Goal: Find specific page/section: Find specific page/section

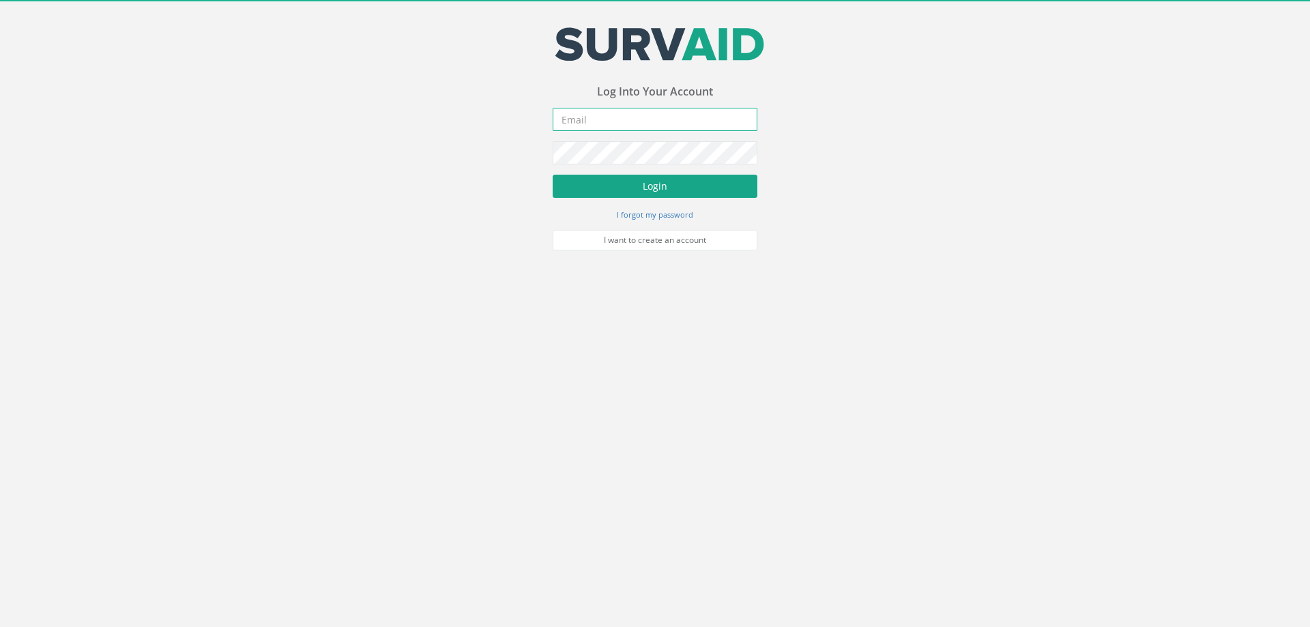
type input "[EMAIL_ADDRESS][DOMAIN_NAME]"
click at [603, 183] on button "Login" at bounding box center [655, 186] width 205 height 23
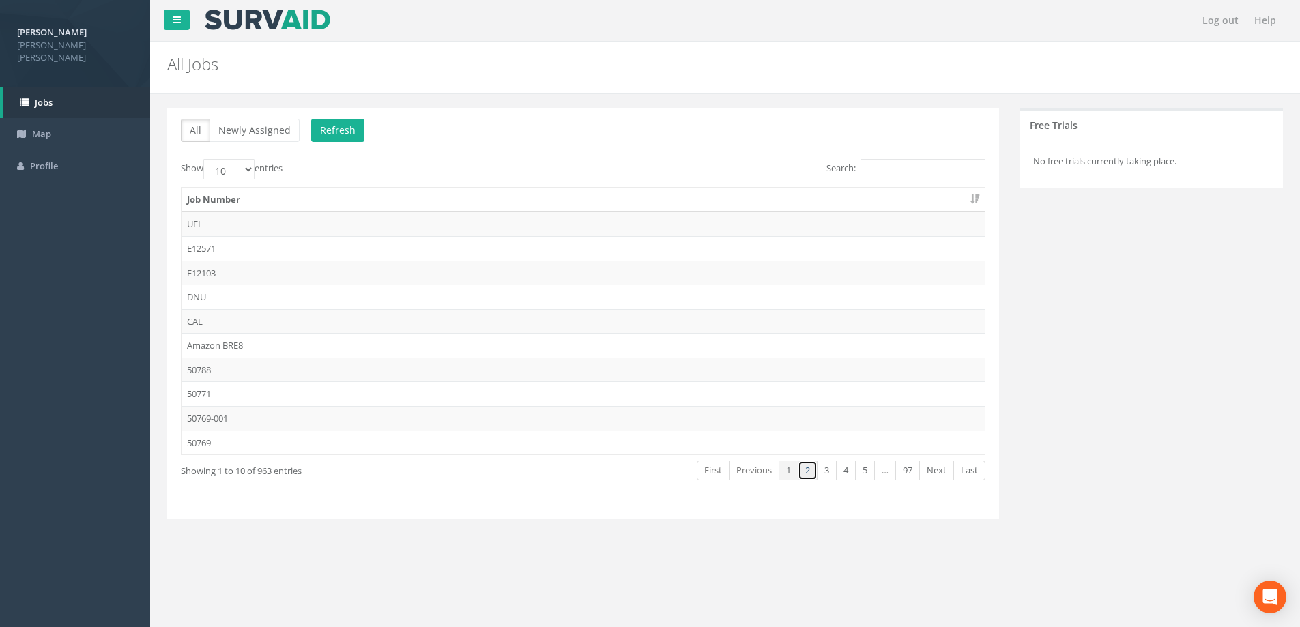
click at [805, 472] on link "2" at bounding box center [808, 471] width 20 height 20
click at [225, 326] on td "50720" at bounding box center [583, 321] width 803 height 25
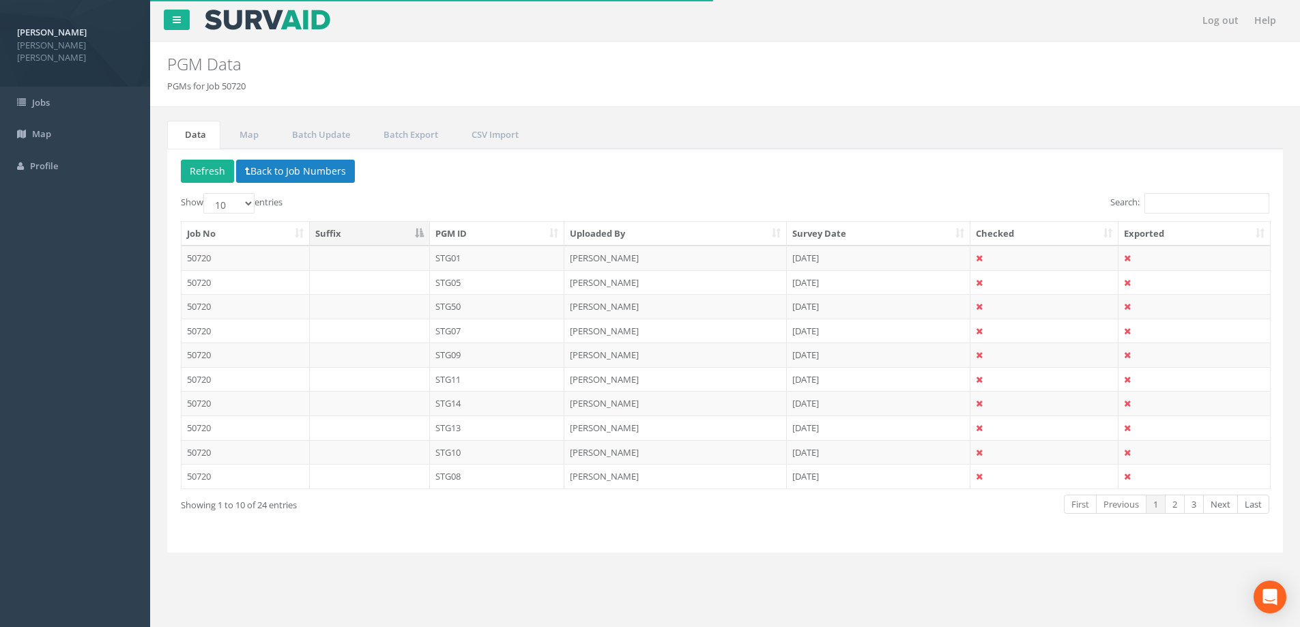
click at [493, 233] on th "PGM ID" at bounding box center [497, 234] width 135 height 25
click at [506, 397] on td "STG09" at bounding box center [497, 403] width 135 height 25
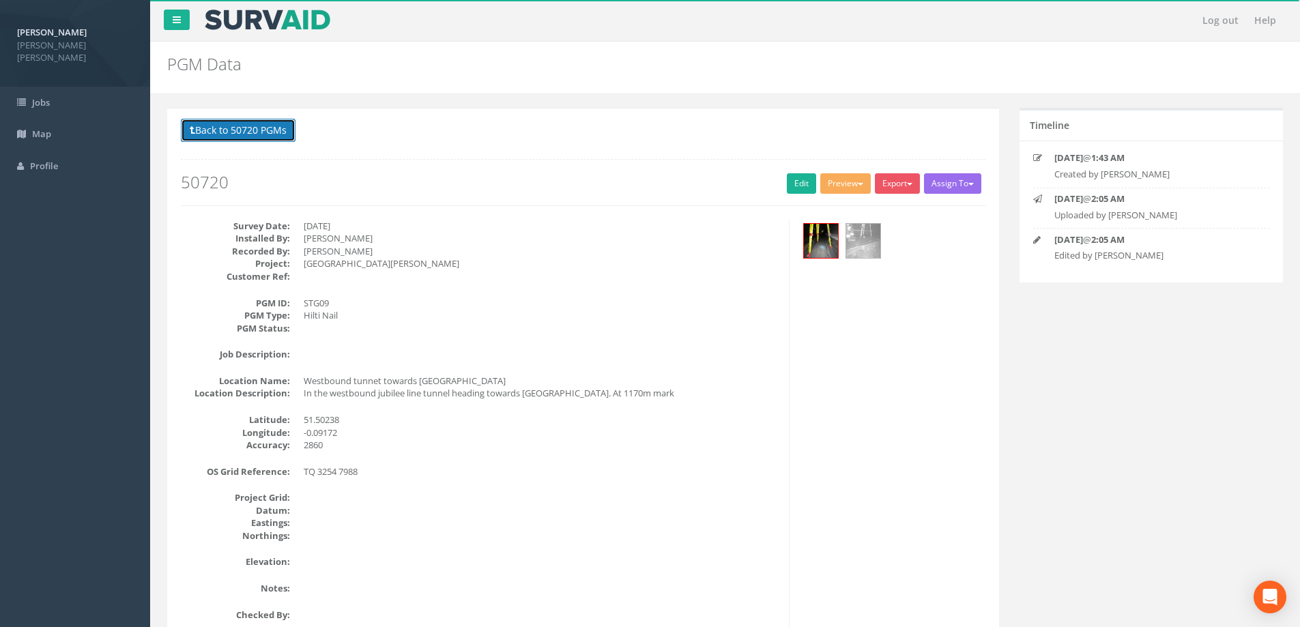
click at [260, 140] on button "Back to 50720 PGMs" at bounding box center [238, 130] width 115 height 23
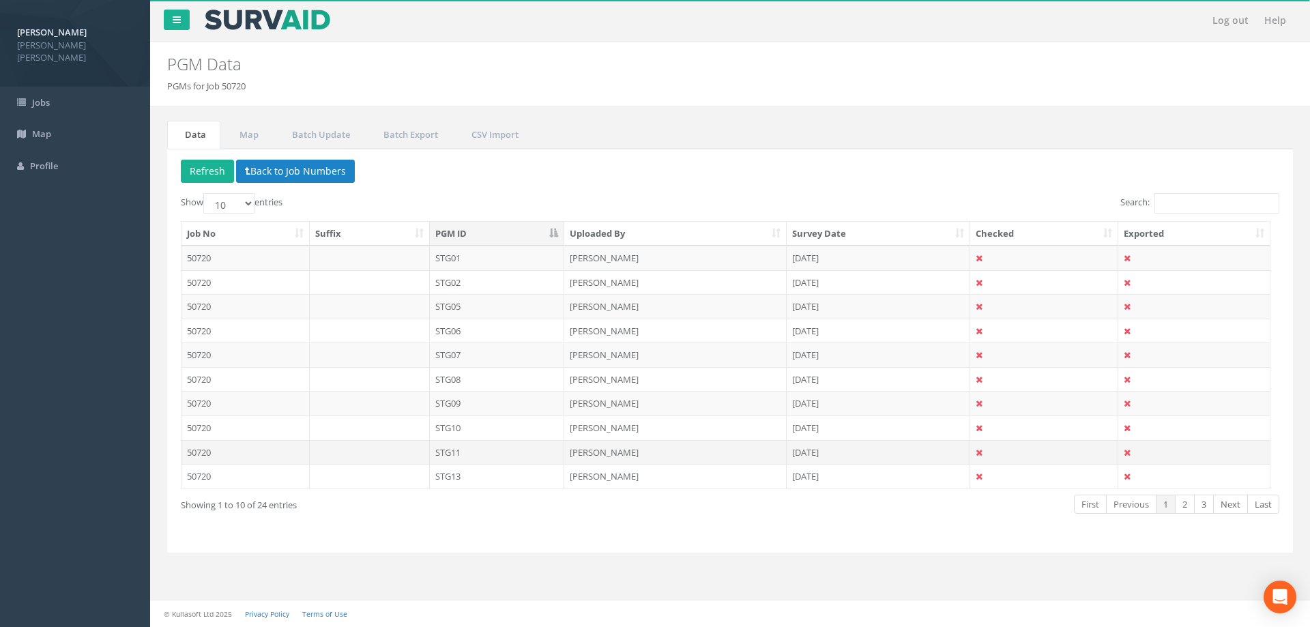
click at [608, 445] on td "[PERSON_NAME]" at bounding box center [675, 452] width 223 height 25
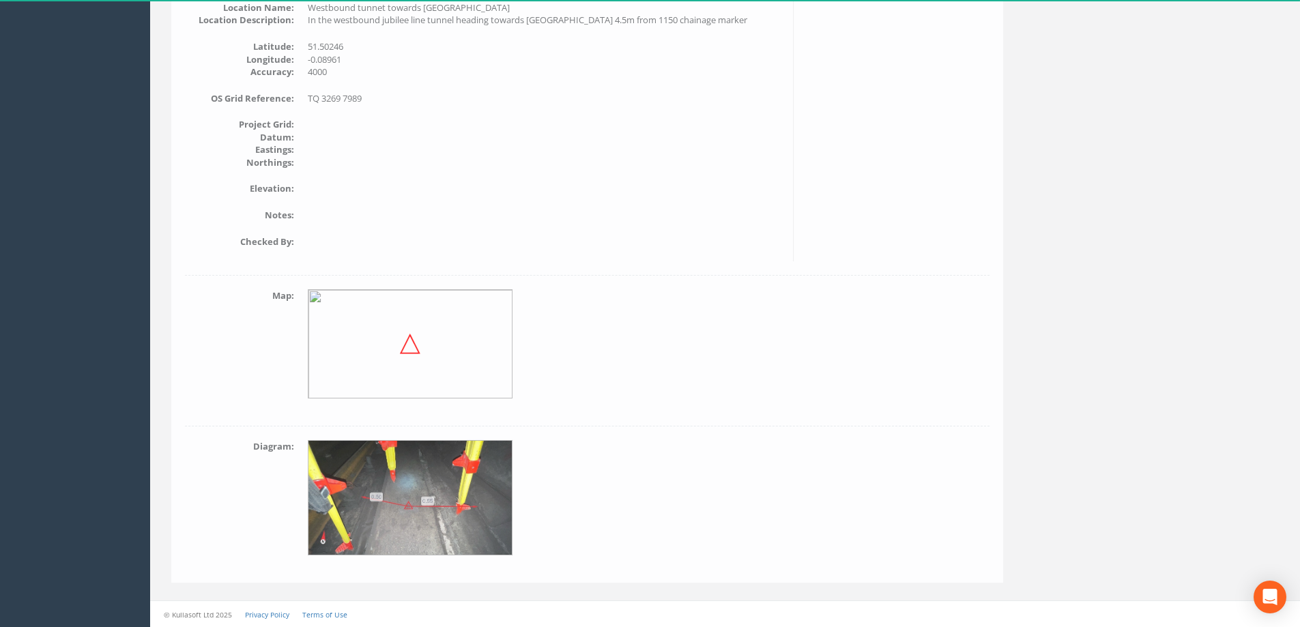
scroll to position [32, 0]
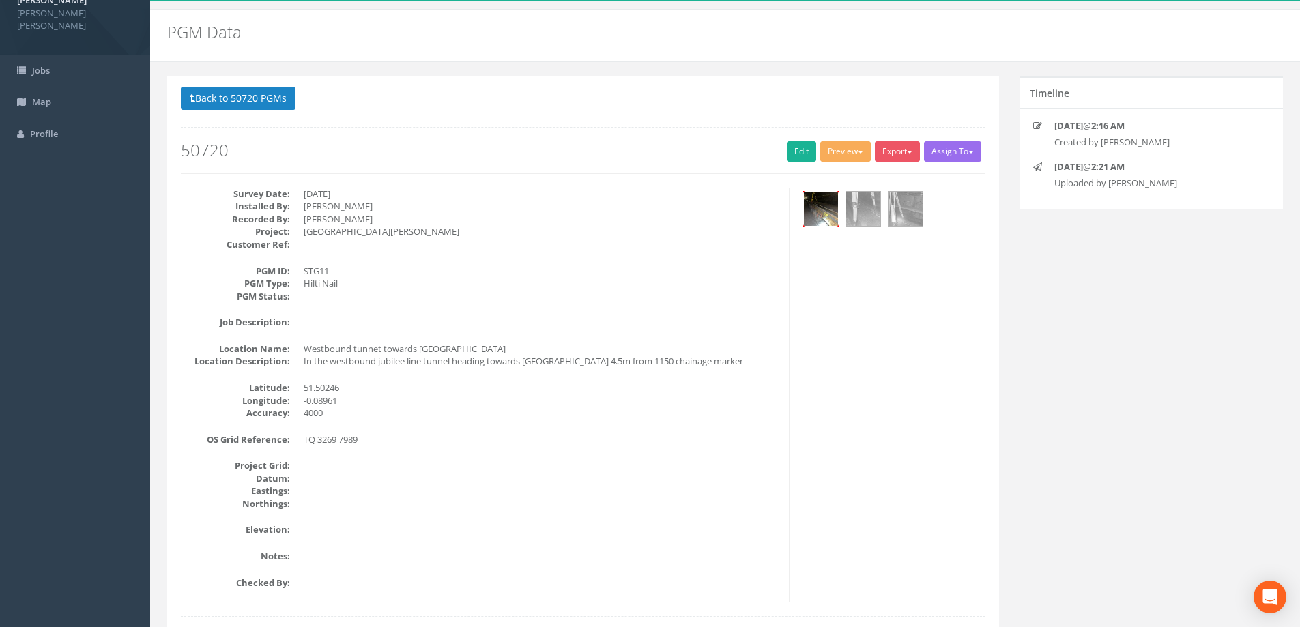
click at [833, 207] on img at bounding box center [821, 209] width 34 height 34
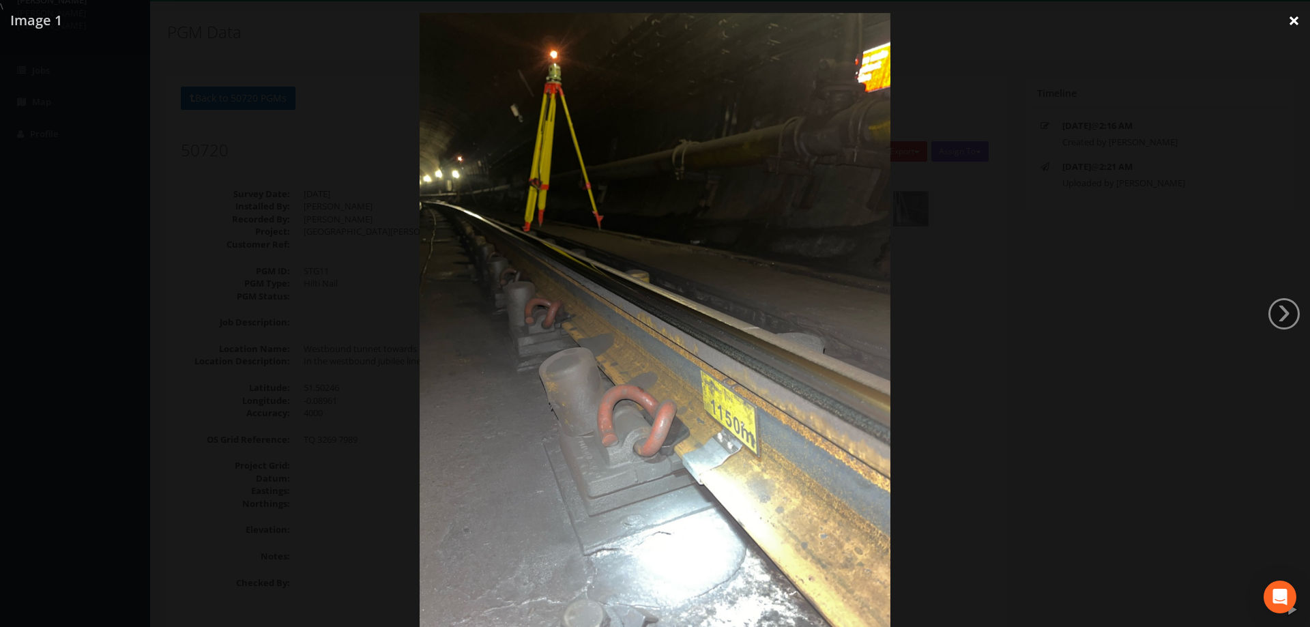
click at [1286, 16] on link "×" at bounding box center [1294, 20] width 32 height 41
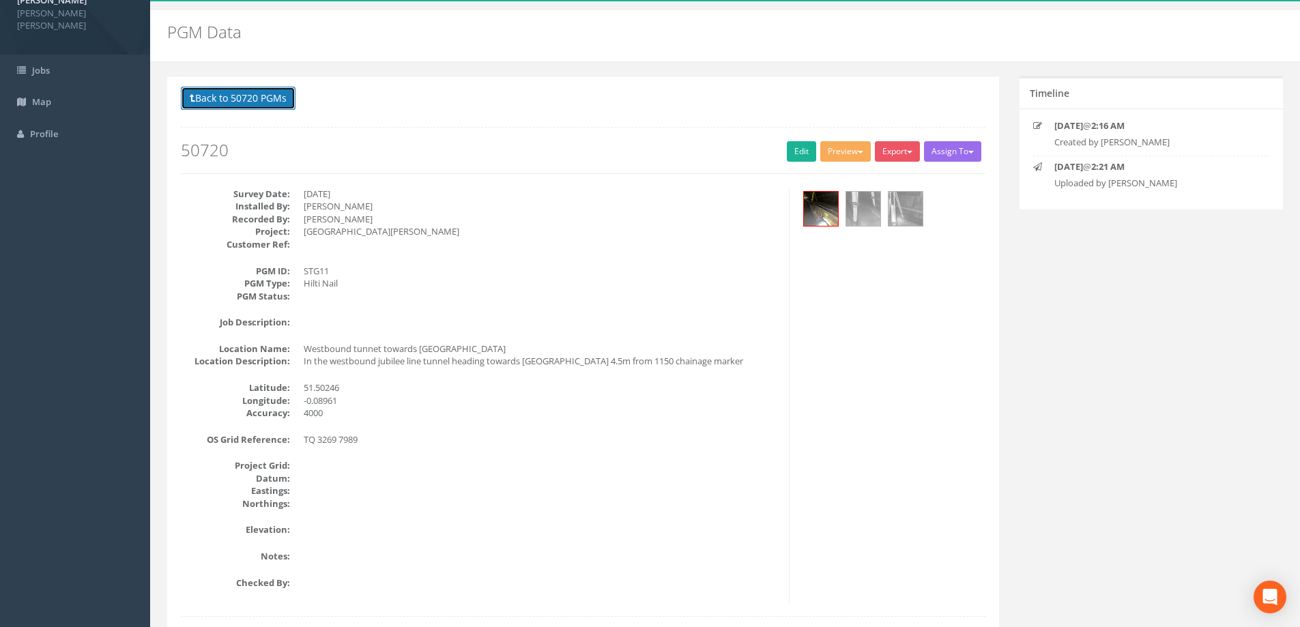
click at [234, 105] on button "Back to 50720 PGMs" at bounding box center [238, 98] width 115 height 23
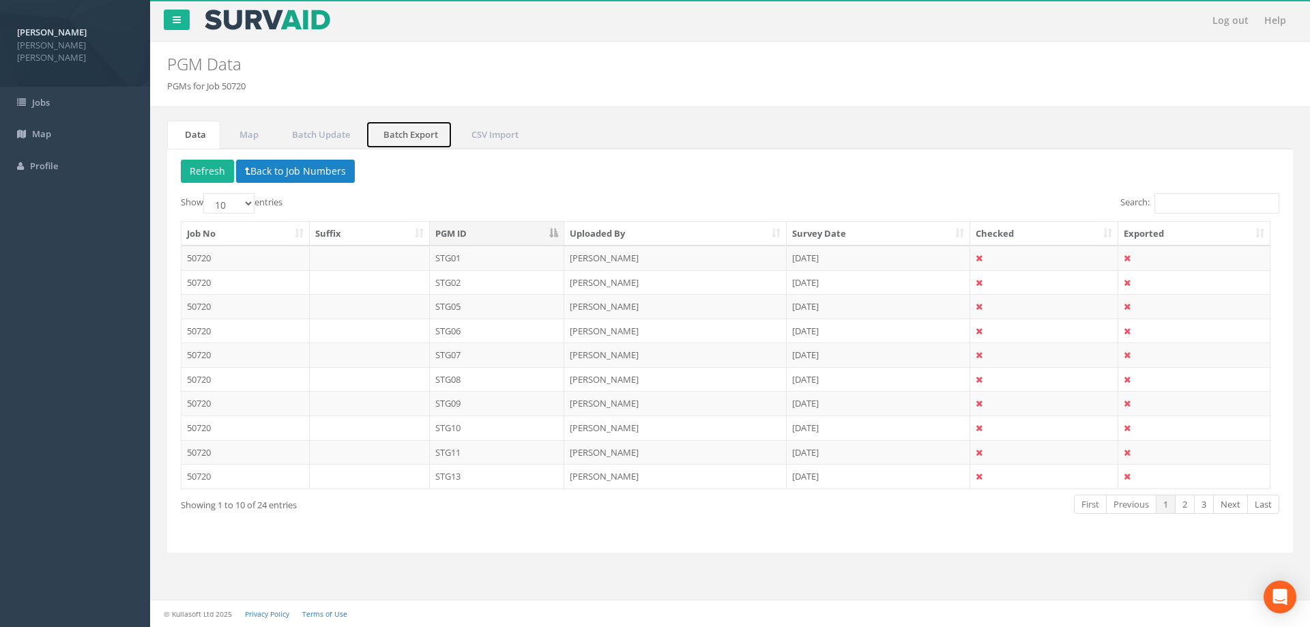
click at [407, 137] on link "Batch Export" at bounding box center [409, 135] width 87 height 28
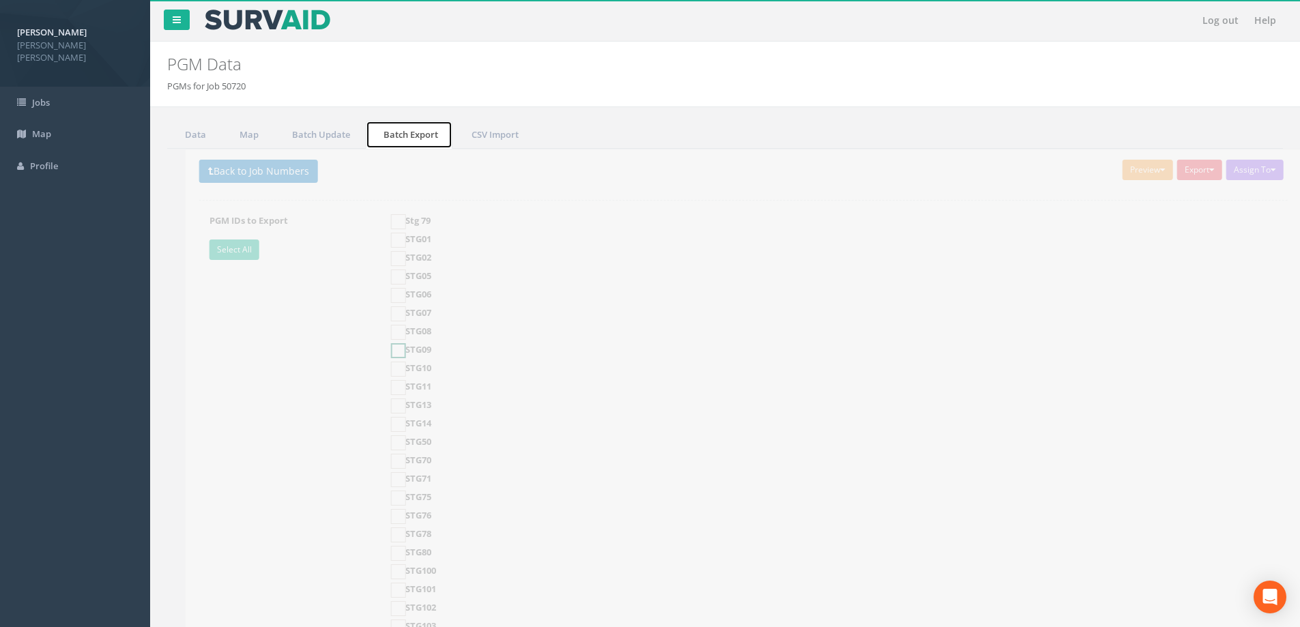
click at [379, 349] on ins at bounding box center [380, 350] width 15 height 15
checkbox input "true"
click at [379, 373] on ins at bounding box center [380, 369] width 15 height 15
checkbox input "true"
click at [382, 390] on ins at bounding box center [380, 387] width 15 height 15
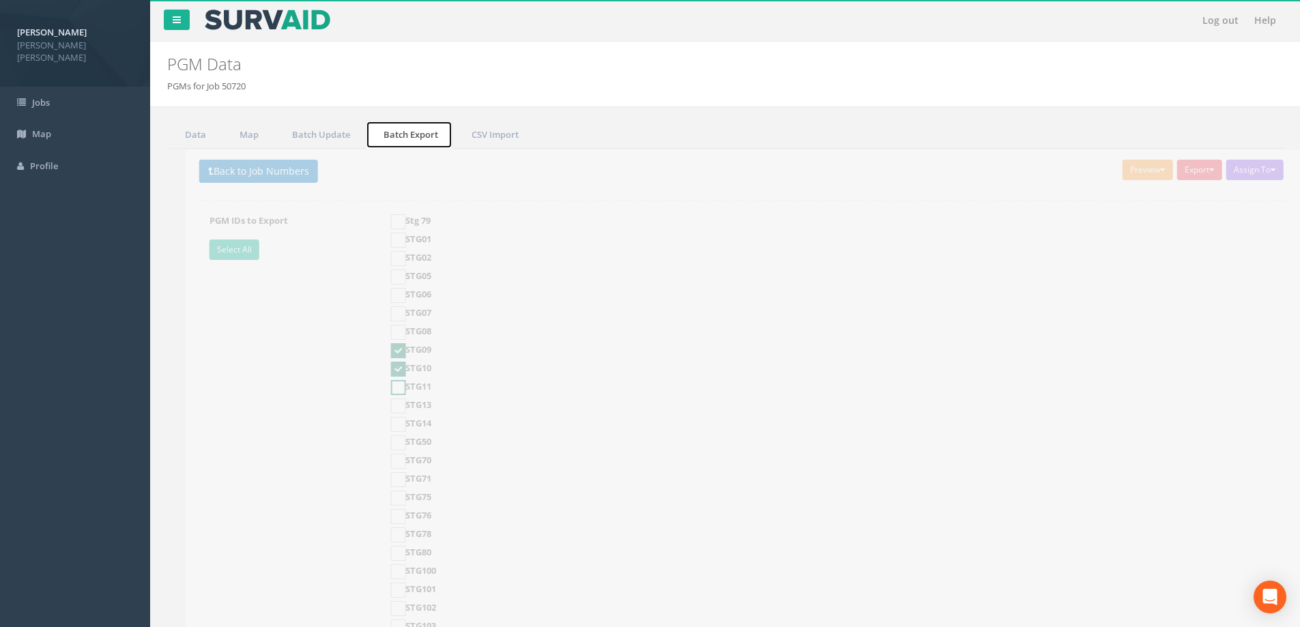
checkbox input "true"
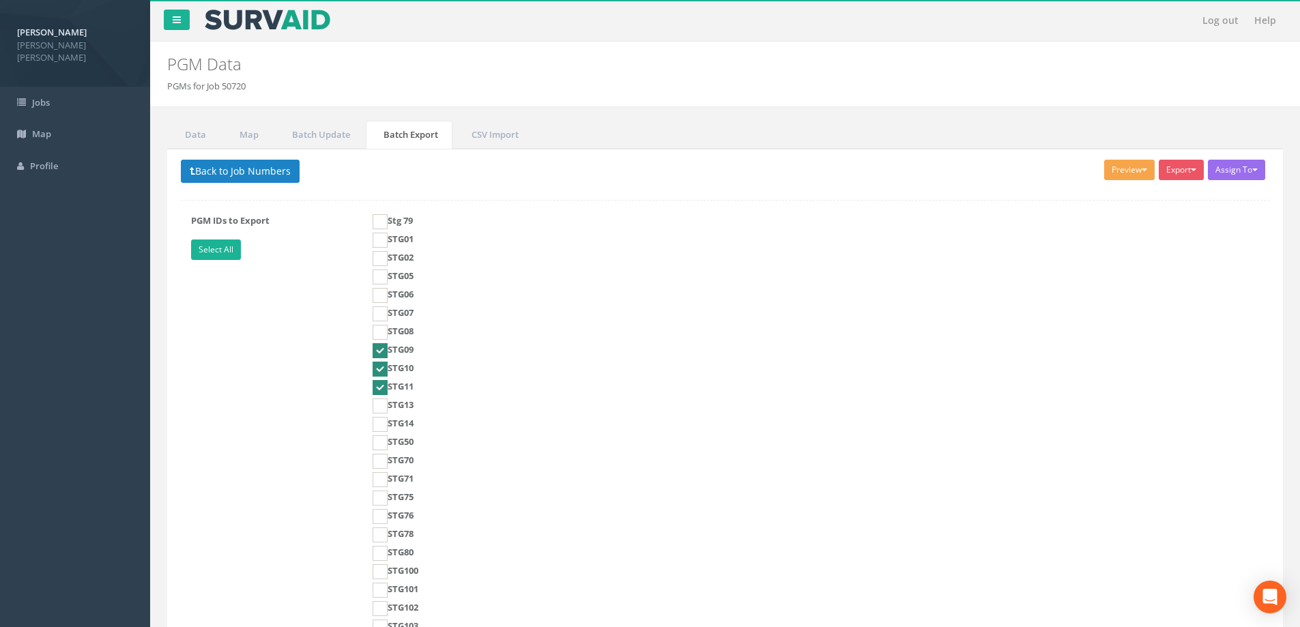
click at [1113, 175] on button "Preview" at bounding box center [1129, 170] width 51 height 20
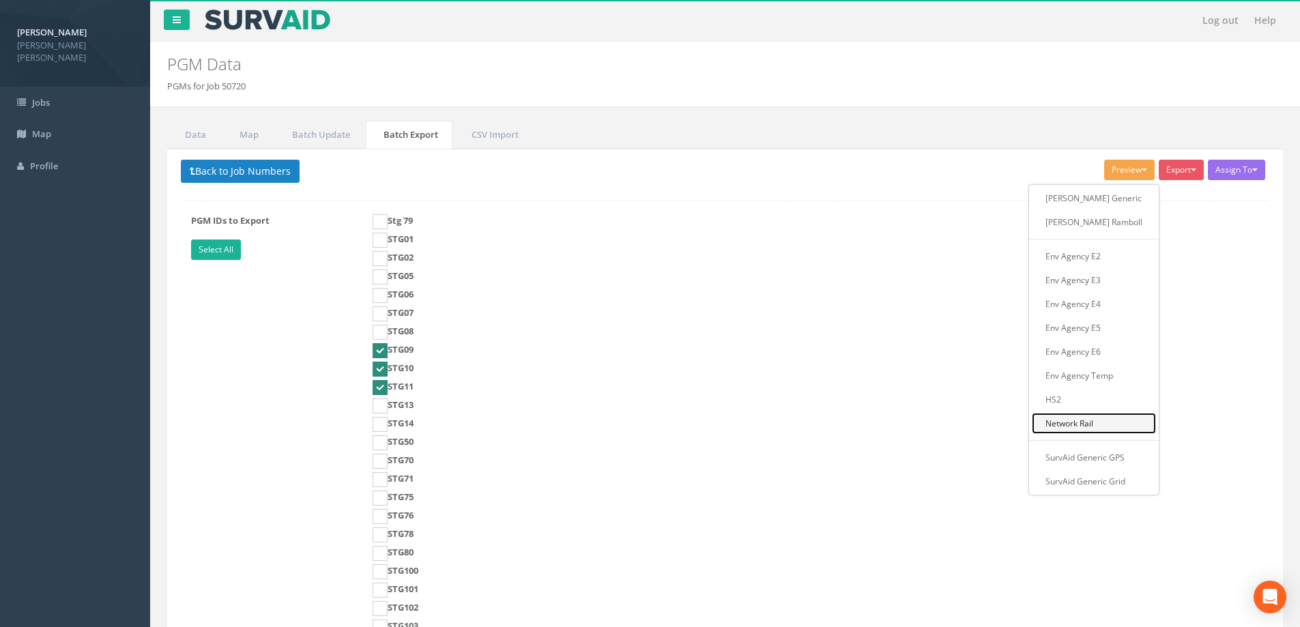
click at [1110, 423] on link "Network Rail" at bounding box center [1094, 423] width 124 height 21
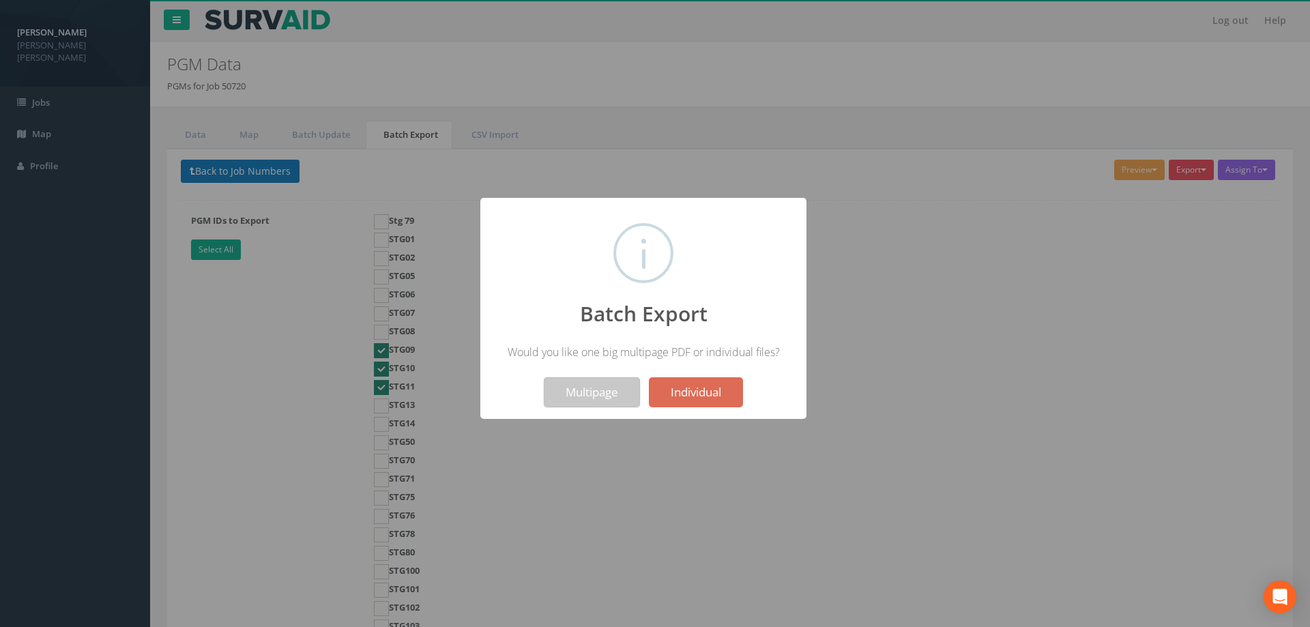
click at [599, 390] on button "Multipage" at bounding box center [592, 392] width 96 height 30
